Goal: Task Accomplishment & Management: Use online tool/utility

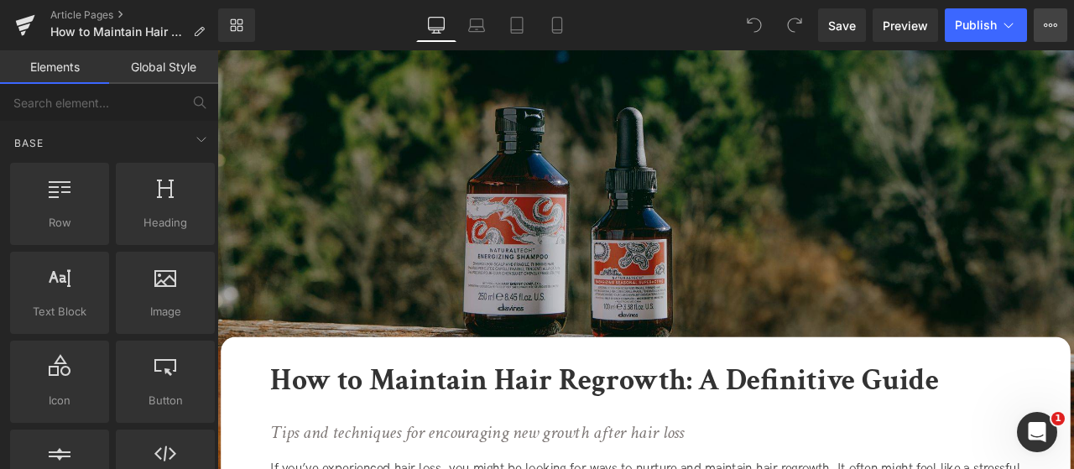
click at [1041, 35] on button "View Live Page View with current Template Save Template to Library Schedule Pub…" at bounding box center [1051, 25] width 34 height 34
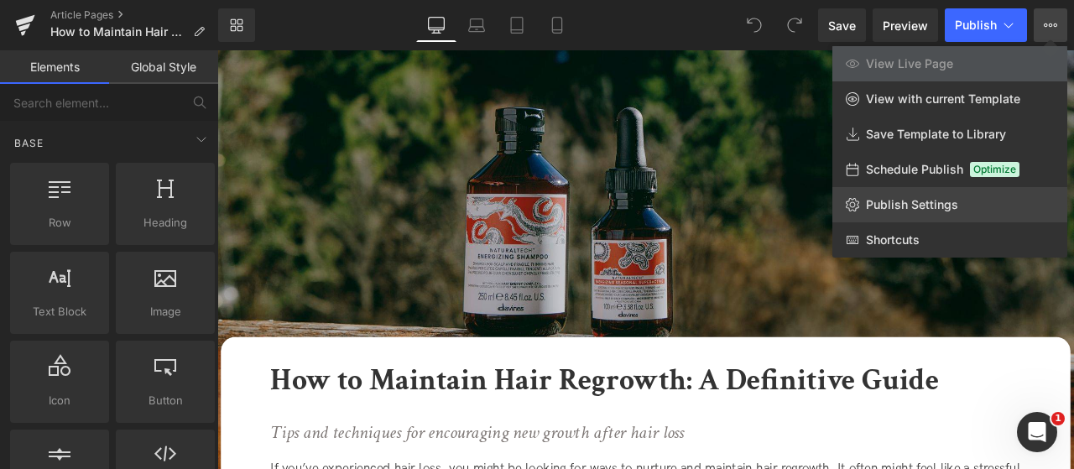
click at [986, 201] on link "Publish Settings" at bounding box center [949, 204] width 235 height 35
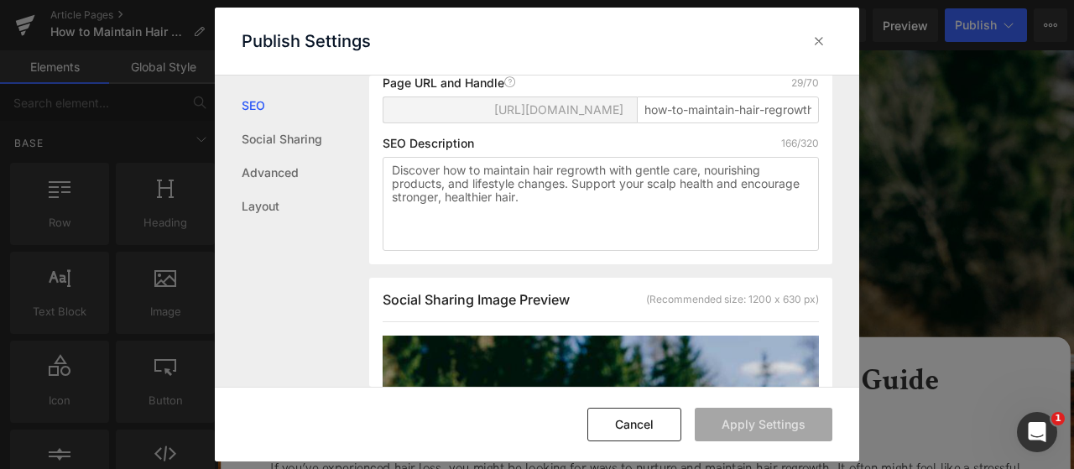
scroll to position [253, 0]
click at [817, 38] on icon at bounding box center [819, 41] width 17 height 17
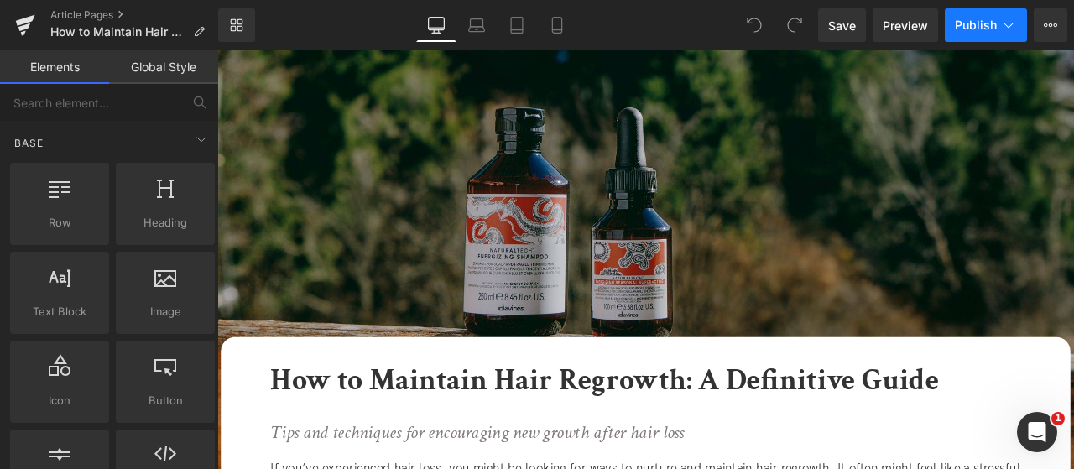
click at [954, 22] on button "Publish" at bounding box center [986, 25] width 82 height 34
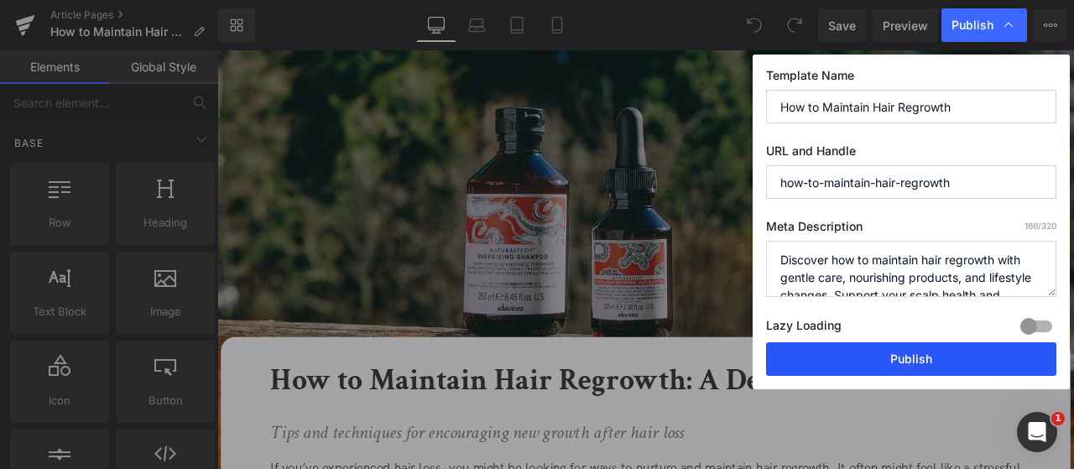
click at [874, 358] on button "Publish" at bounding box center [911, 359] width 290 height 34
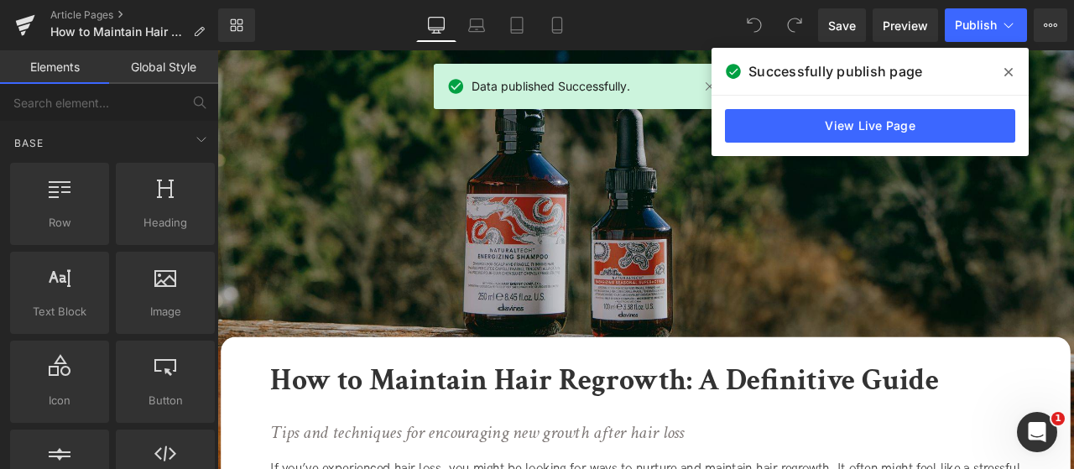
click at [83, 3] on div "Article Pages How to Maintain Hair Regrowth" at bounding box center [109, 25] width 218 height 50
click at [86, 8] on link "Article Pages" at bounding box center [134, 14] width 168 height 13
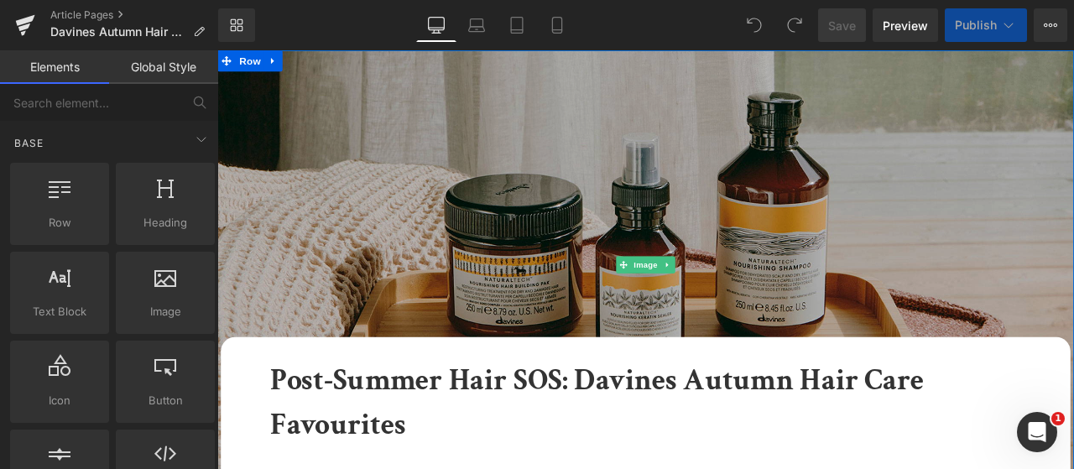
scroll to position [168, 0]
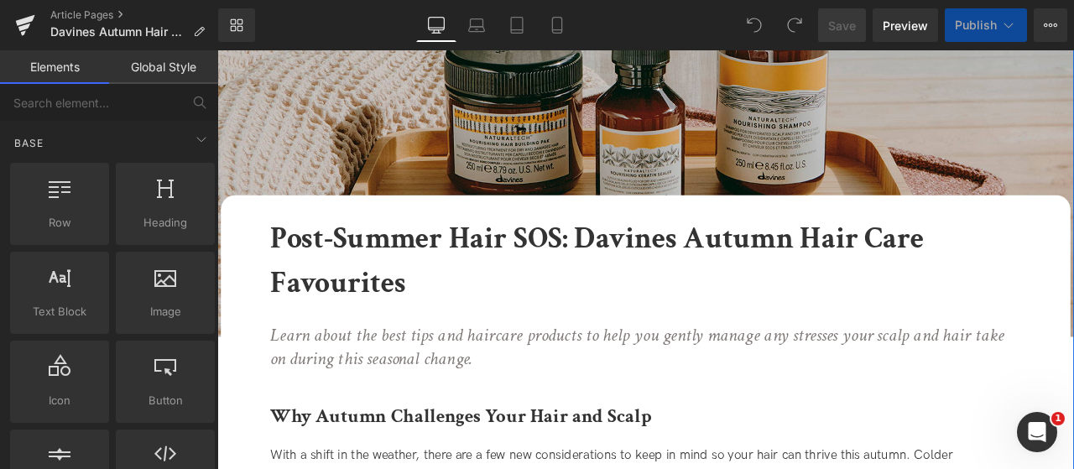
click at [393, 276] on b "Post-Summer Hair SOS: Davines Autumn Hair Care Favourites" at bounding box center [667, 300] width 775 height 99
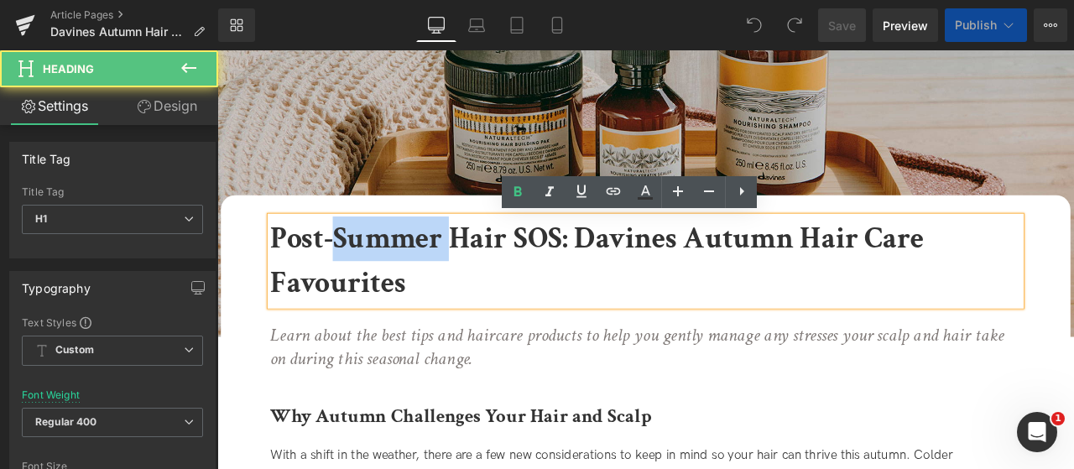
click at [393, 276] on b "Post-Summer Hair SOS: Davines Autumn Hair Care Favourites" at bounding box center [667, 300] width 775 height 99
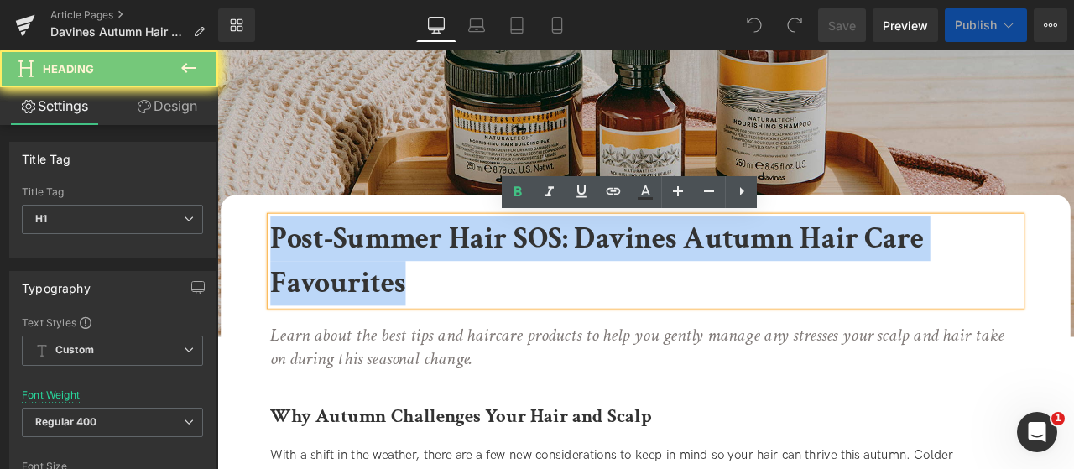
click at [393, 276] on b "Post-Summer Hair SOS: Davines Autumn Hair Care Favourites" at bounding box center [667, 300] width 775 height 99
copy b "Post-Summer Hair SOS: Davines Autumn Hair Care Favourites"
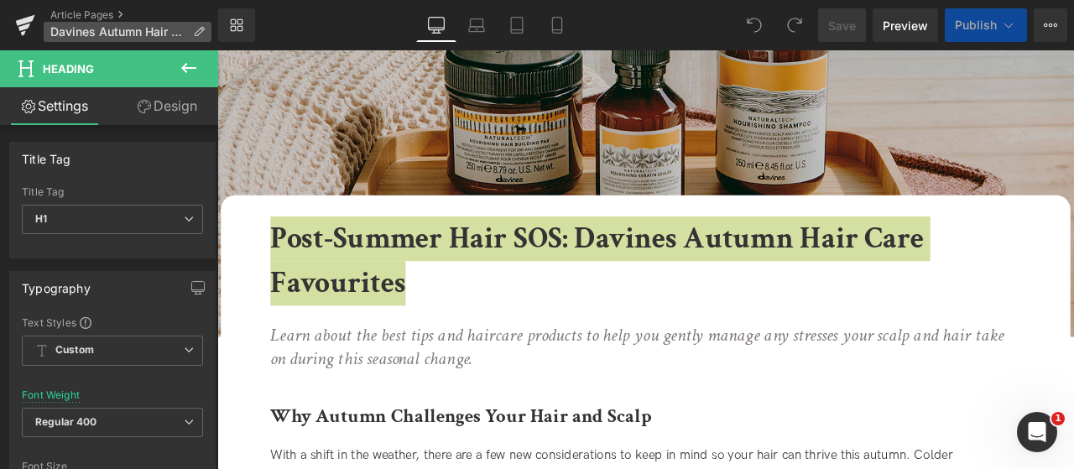
click at [119, 29] on span "Davines Autumn Hair Care Favorites 2025" at bounding box center [118, 31] width 136 height 13
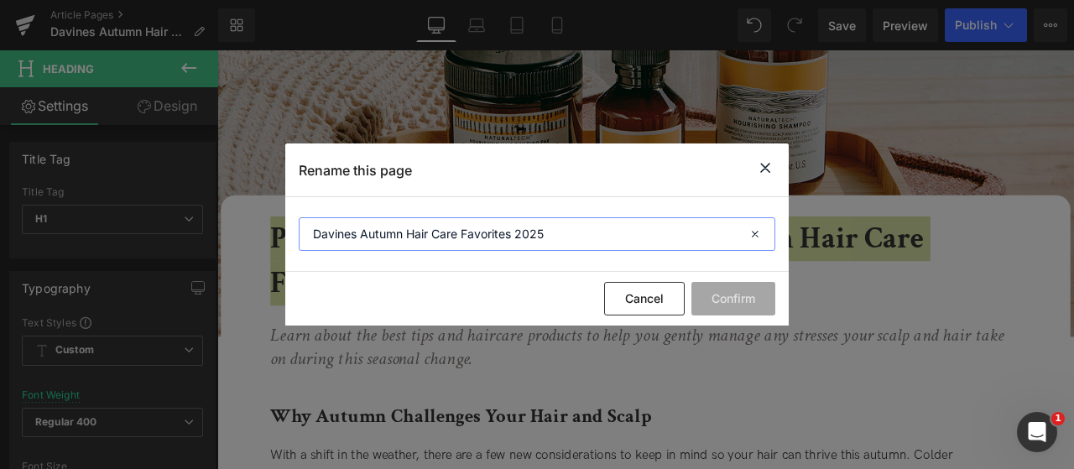
click at [547, 236] on input "Davines Autumn Hair Care Favorites 2025" at bounding box center [537, 234] width 477 height 34
paste input "Post-Summer Hair SOS: Davines Autumn Hair Care Favourites"
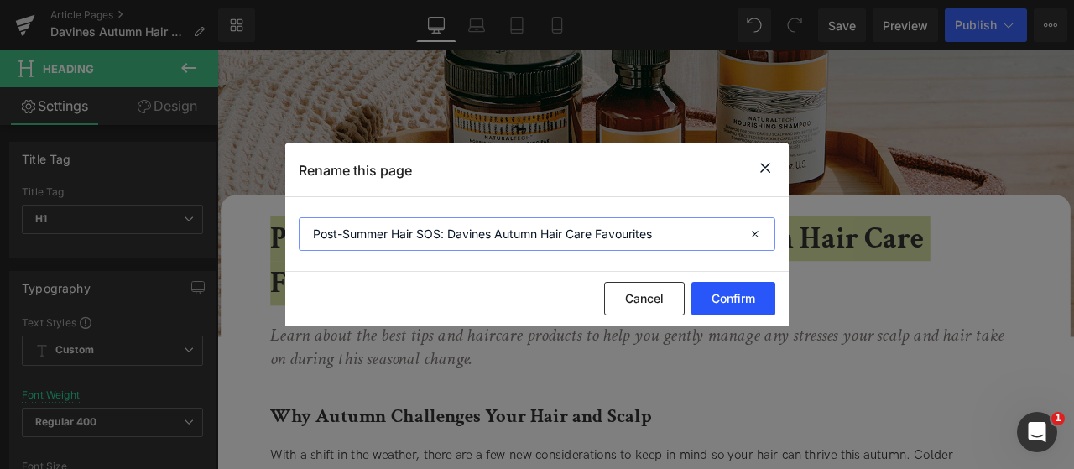
type input "Post-Summer Hair SOS: Davines Autumn Hair Care Favourites"
click at [717, 300] on button "Confirm" at bounding box center [733, 299] width 84 height 34
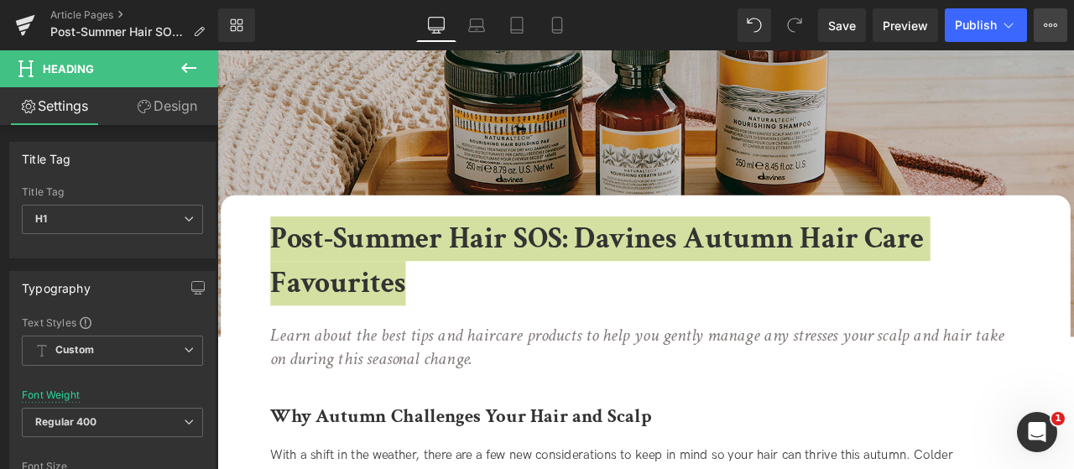
click at [1052, 31] on icon at bounding box center [1050, 24] width 13 height 13
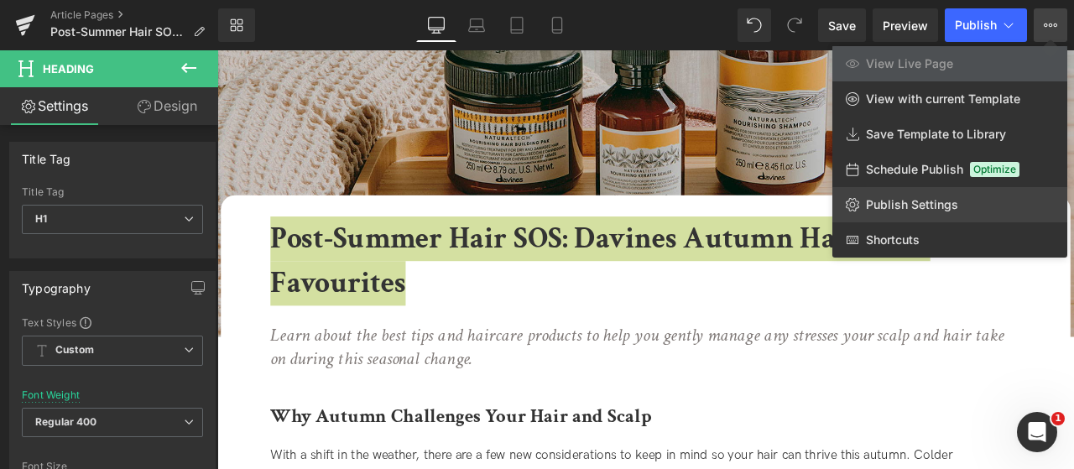
click at [947, 198] on span "Publish Settings" at bounding box center [912, 204] width 92 height 15
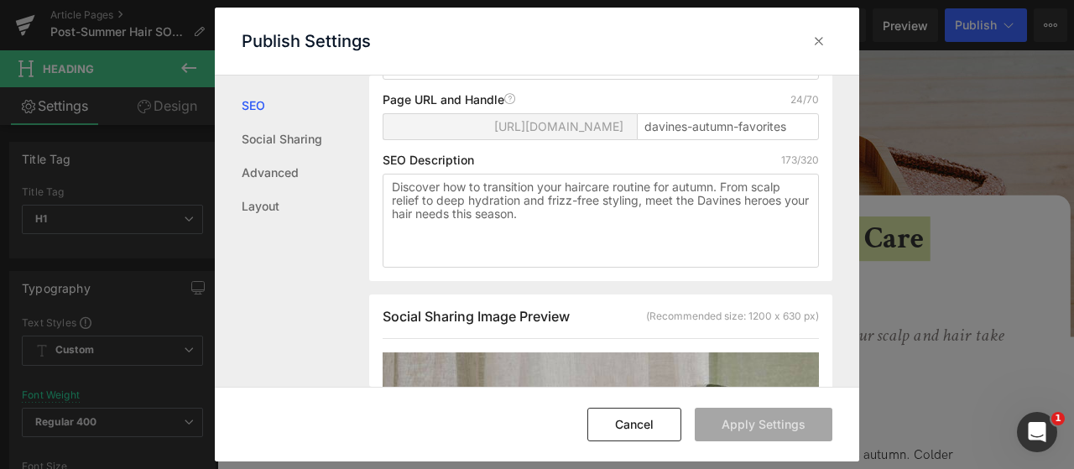
scroll to position [337, 0]
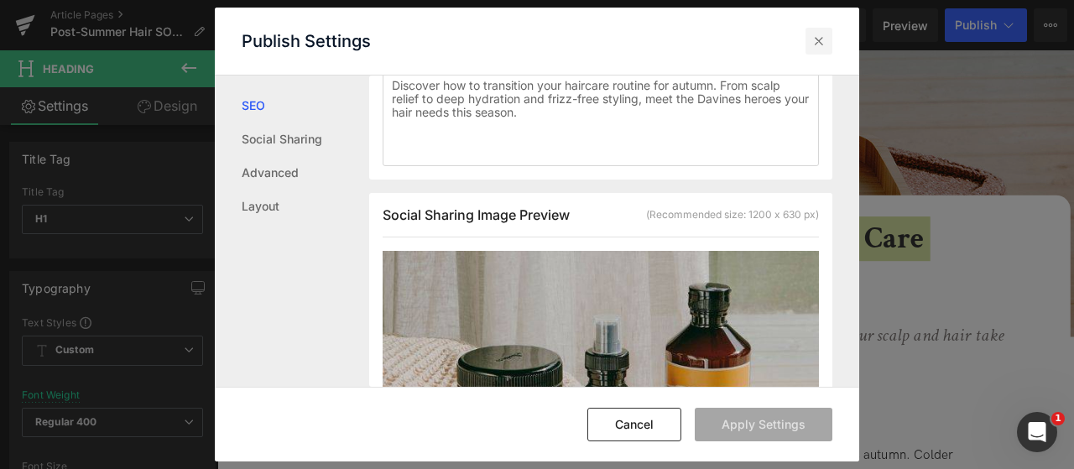
click at [822, 43] on icon at bounding box center [819, 41] width 17 height 17
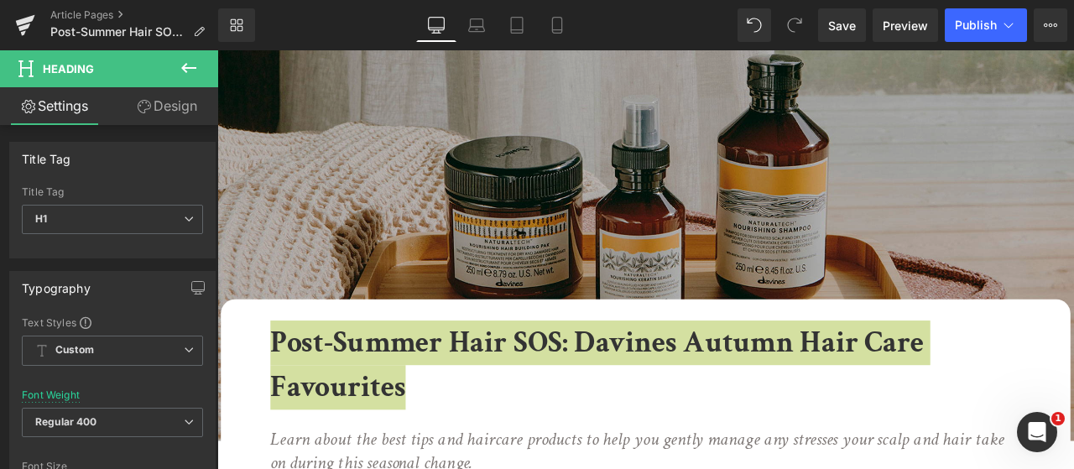
scroll to position [0, 0]
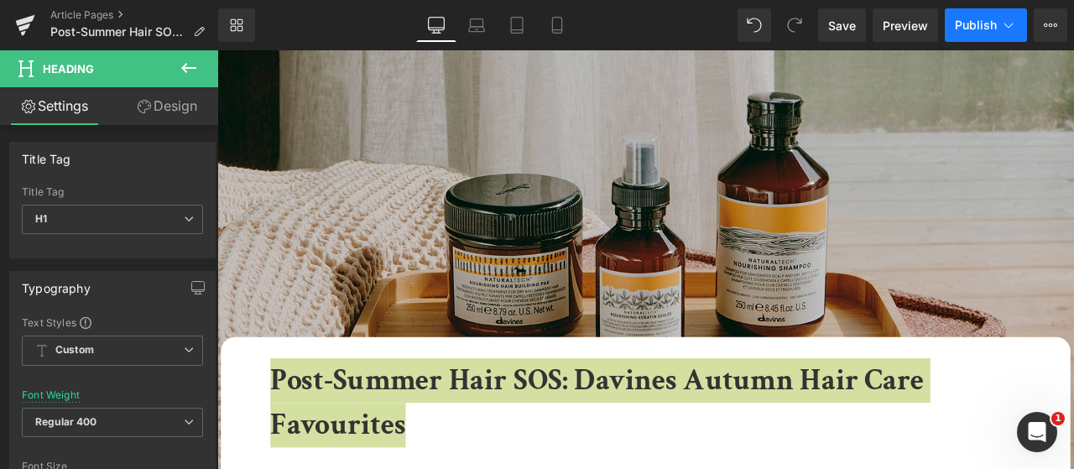
click at [968, 28] on span "Publish" at bounding box center [976, 24] width 42 height 13
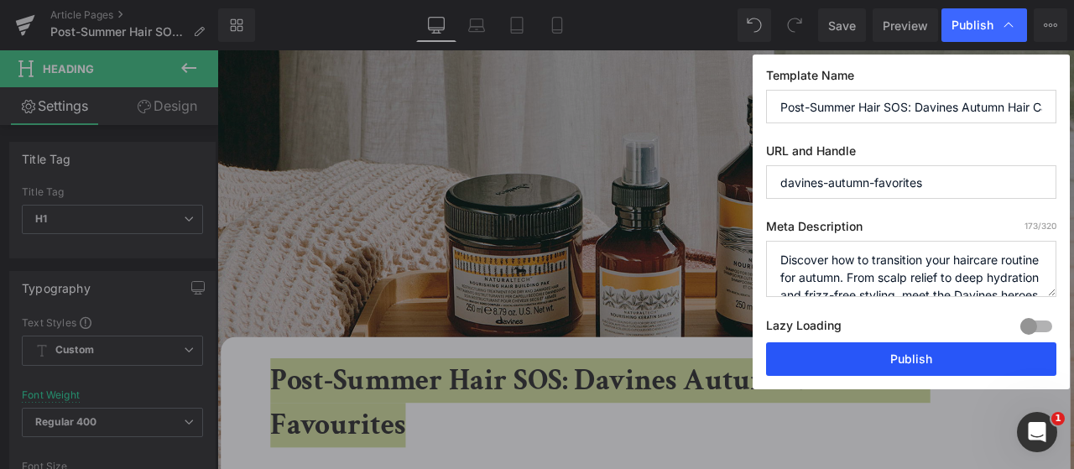
click at [918, 359] on button "Publish" at bounding box center [911, 359] width 290 height 34
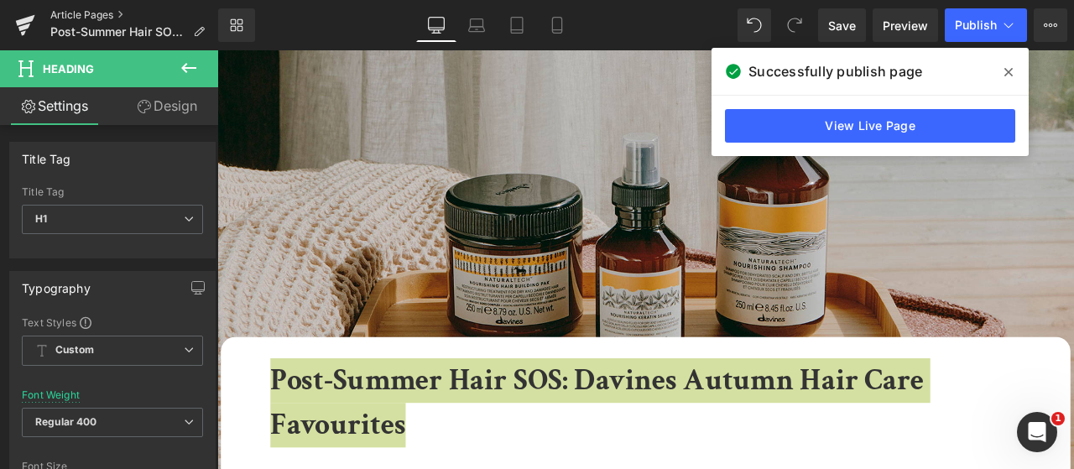
click at [75, 18] on link "Article Pages" at bounding box center [134, 14] width 168 height 13
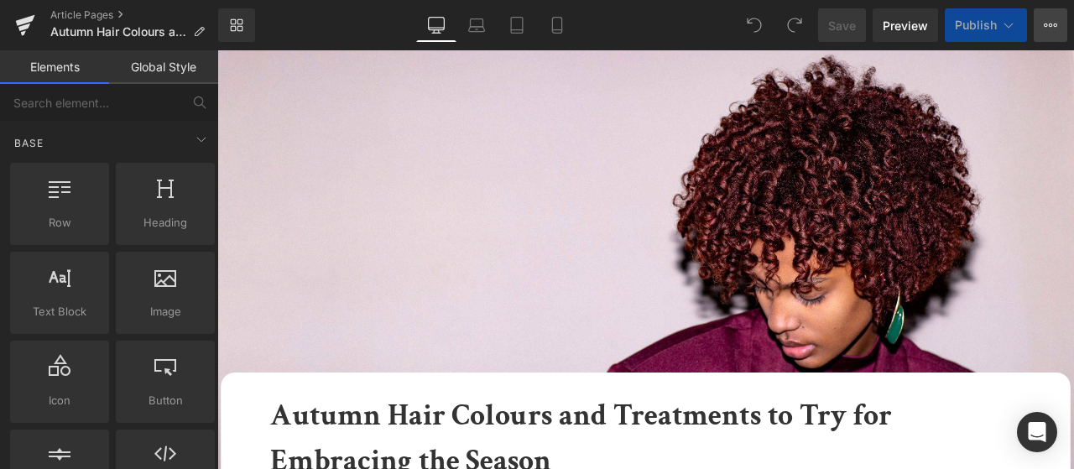
click at [1041, 28] on button "View Live Page View with current Template Save Template to Library Schedule Pub…" at bounding box center [1051, 25] width 34 height 34
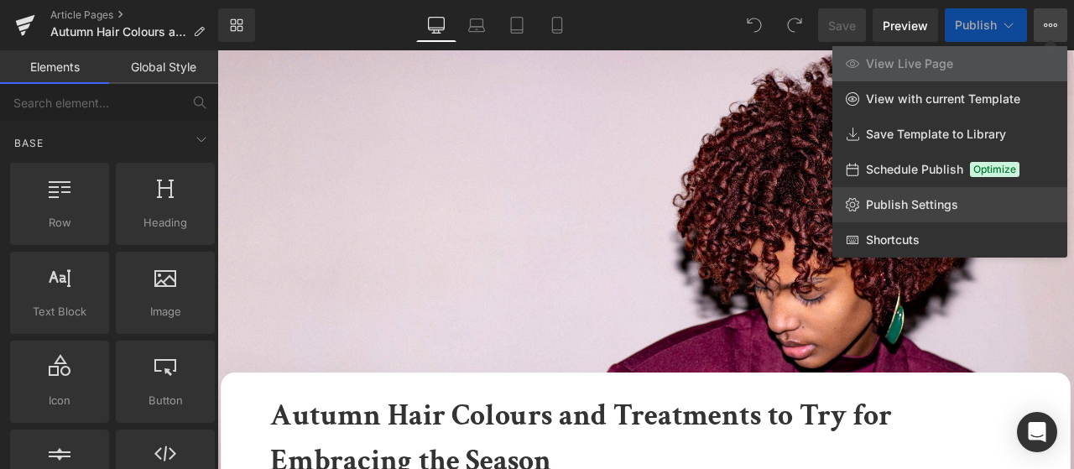
click at [877, 204] on span "Publish Settings" at bounding box center [912, 204] width 92 height 15
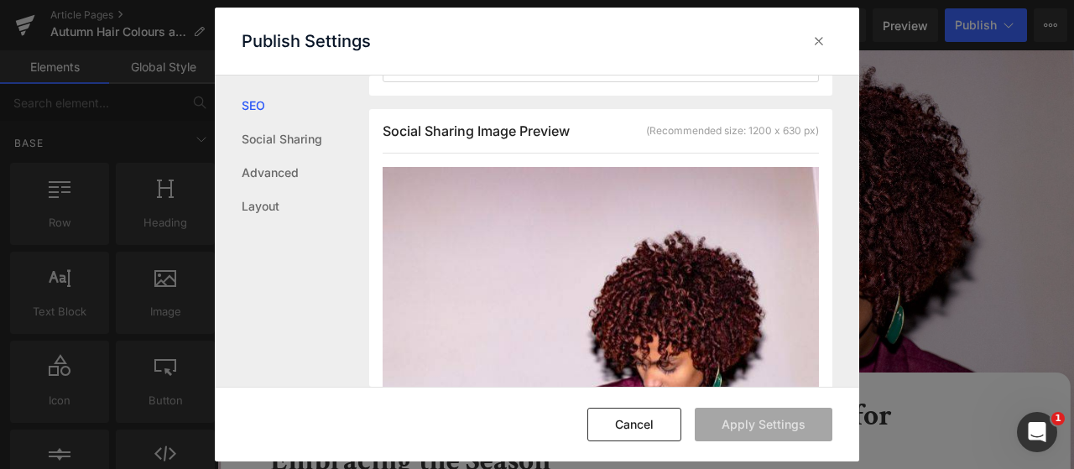
scroll to position [253, 0]
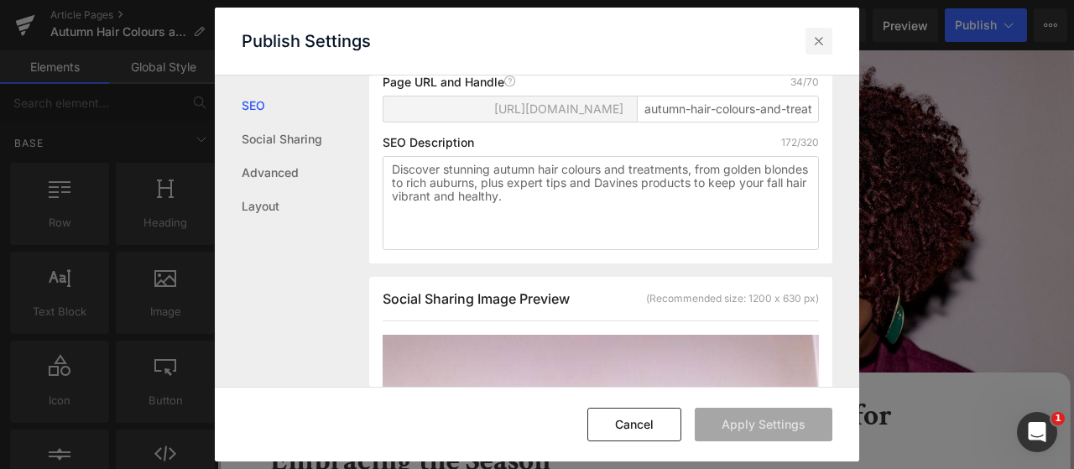
click at [817, 44] on icon at bounding box center [819, 41] width 17 height 17
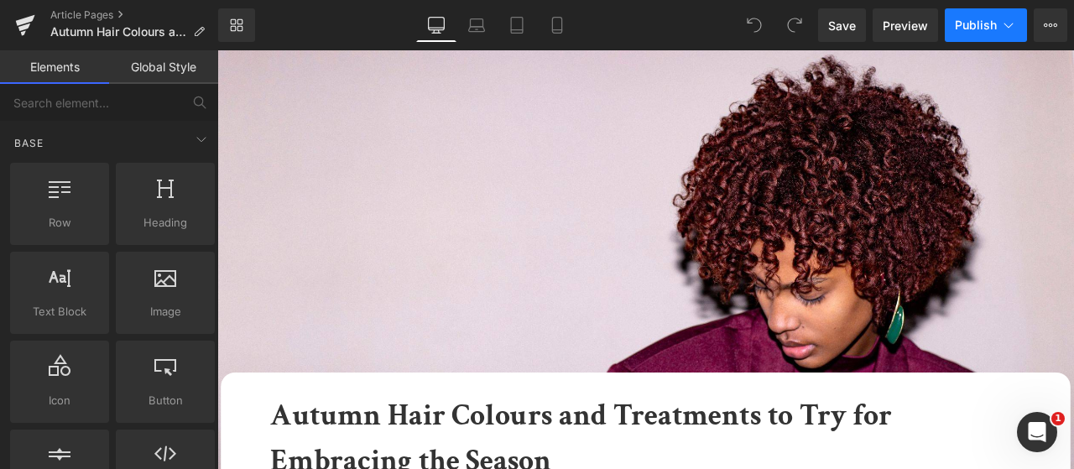
click at [990, 31] on span "Publish" at bounding box center [976, 24] width 42 height 13
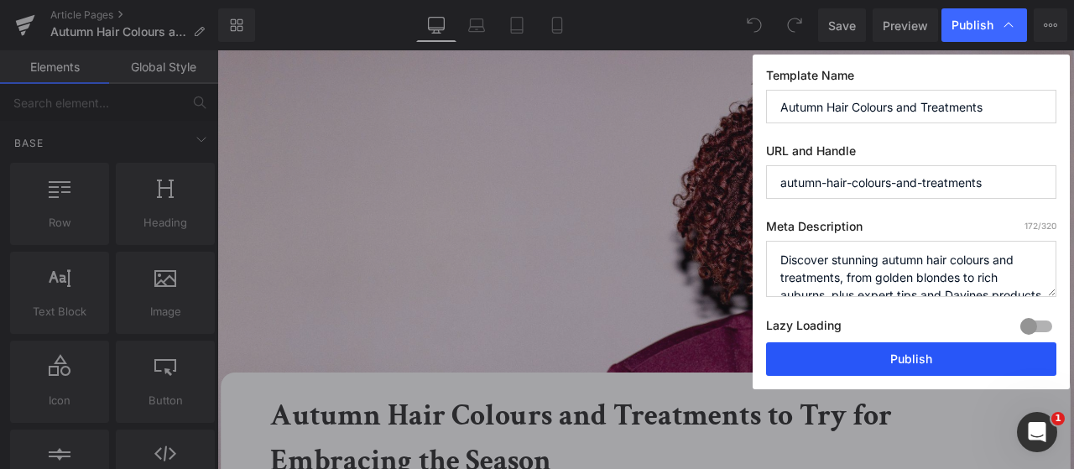
click at [833, 363] on button "Publish" at bounding box center [911, 359] width 290 height 34
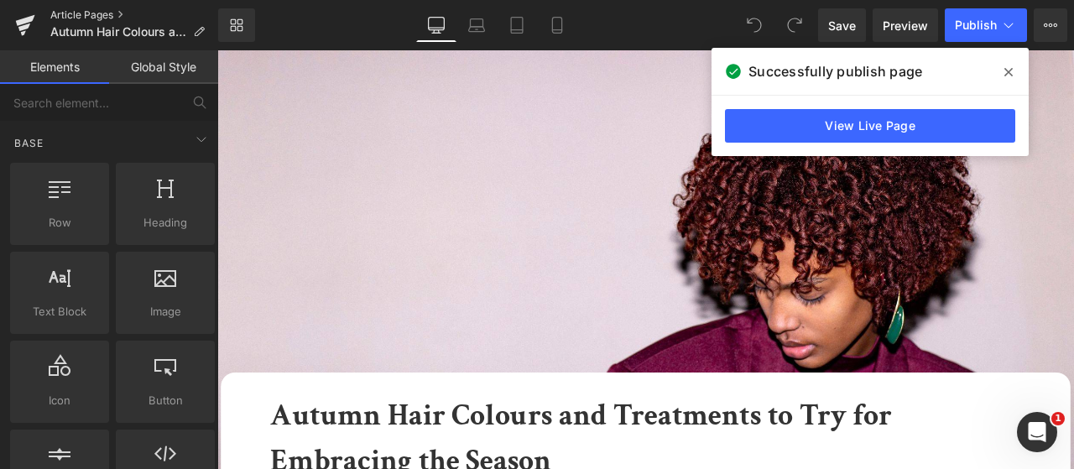
click at [73, 11] on link "Article Pages" at bounding box center [134, 14] width 168 height 13
